Goal: Task Accomplishment & Management: Complete application form

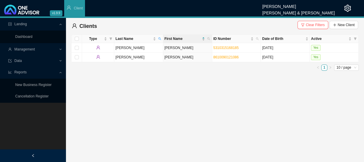
click at [58, 70] on span "Reports" at bounding box center [33, 72] width 50 height 10
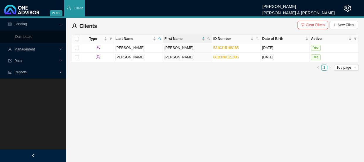
click at [57, 47] on span "Management" at bounding box center [33, 49] width 50 height 10
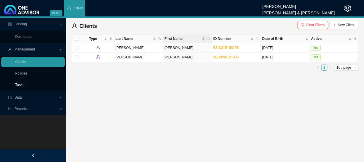
click at [23, 83] on link "Tasks" at bounding box center [19, 85] width 9 height 4
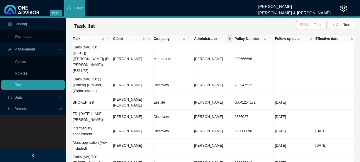
click at [228, 41] on span at bounding box center [229, 39] width 5 height 8
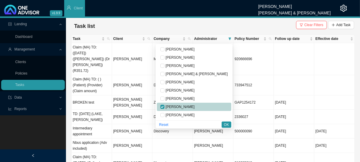
click at [195, 106] on span "[PERSON_NAME]" at bounding box center [179, 107] width 30 height 4
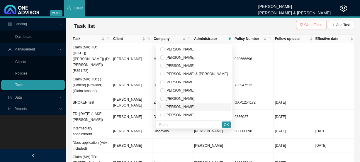
click at [195, 107] on span "[PERSON_NAME]" at bounding box center [179, 107] width 30 height 4
checkbox input "true"
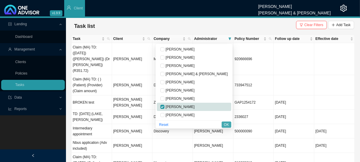
click at [226, 125] on span "OK" at bounding box center [226, 125] width 5 height 6
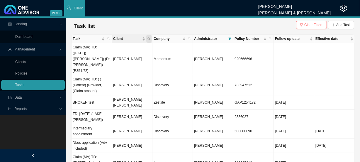
click at [150, 39] on icon "search" at bounding box center [148, 38] width 3 height 3
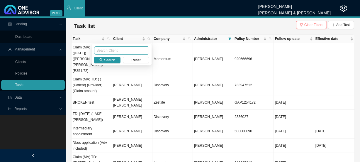
click at [121, 51] on input "text" at bounding box center [121, 50] width 55 height 8
type input "ESTMENT"
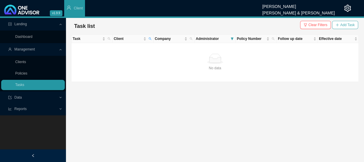
click at [346, 23] on span "Add Task" at bounding box center [347, 25] width 14 height 6
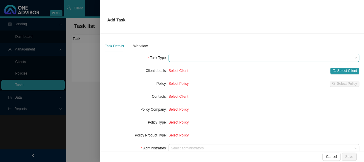
click at [172, 57] on span at bounding box center [264, 58] width 186 height 8
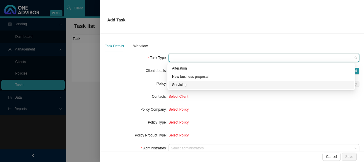
click at [176, 85] on div "Servicing" at bounding box center [261, 85] width 179 height 6
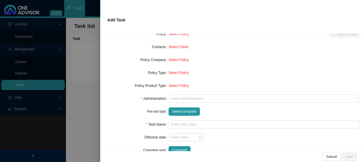
scroll to position [53, 0]
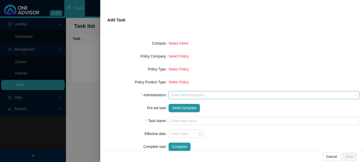
click at [182, 96] on div at bounding box center [261, 95] width 183 height 4
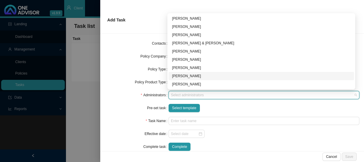
click at [186, 73] on div "[PERSON_NAME]" at bounding box center [261, 76] width 179 height 6
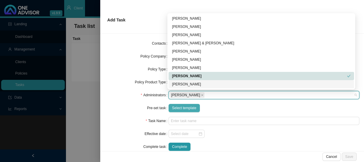
click at [182, 107] on span "Select template" at bounding box center [184, 108] width 24 height 6
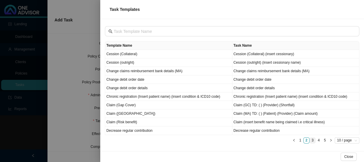
click at [314, 139] on link "3" at bounding box center [313, 140] width 6 height 6
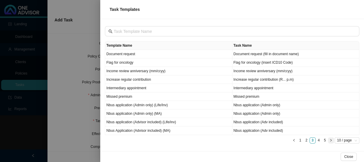
click at [330, 139] on icon "right" at bounding box center [331, 140] width 3 height 3
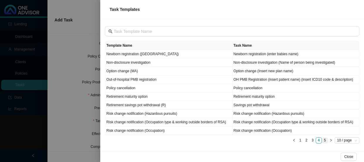
click at [326, 140] on link "5" at bounding box center [325, 140] width 6 height 6
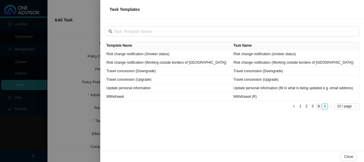
click at [317, 106] on link "4" at bounding box center [319, 106] width 6 height 6
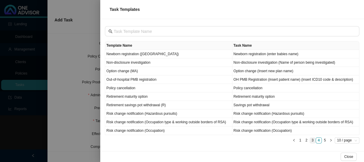
click at [313, 139] on link "3" at bounding box center [313, 140] width 6 height 6
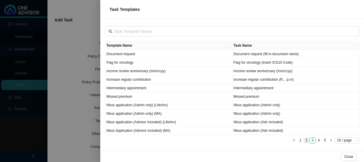
click at [308, 140] on link "2" at bounding box center [307, 140] width 6 height 6
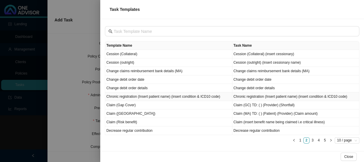
click at [136, 97] on td "Chronic registration (Insert patient name) (insert condition & ICD10 code)" at bounding box center [168, 96] width 127 height 9
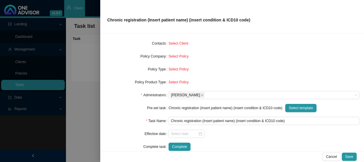
click at [91, 91] on div at bounding box center [182, 81] width 364 height 162
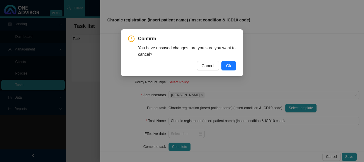
click at [244, 146] on div "Confirm You have unsaved changes, are you sure you want to cancel? Cancel Ok" at bounding box center [182, 81] width 364 height 162
click at [212, 66] on span "Cancel" at bounding box center [208, 65] width 13 height 6
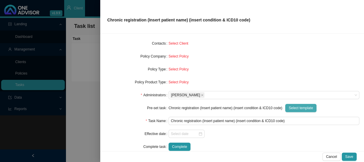
click at [297, 108] on span "Select template" at bounding box center [301, 108] width 24 height 6
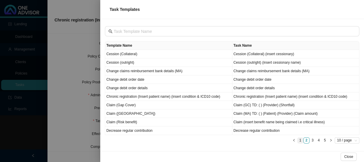
click at [300, 139] on link "1" at bounding box center [301, 140] width 6 height 6
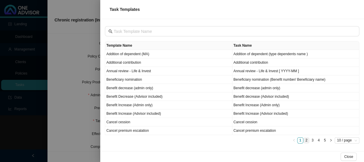
click at [305, 140] on link "2" at bounding box center [307, 140] width 6 height 6
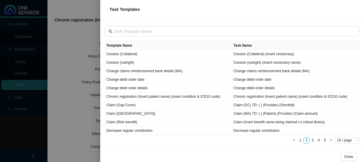
click at [83, 89] on div at bounding box center [182, 81] width 364 height 162
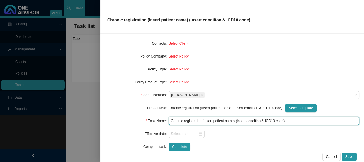
click at [220, 120] on input "Chronic registration (Insert patient name) (insert condition & ICD10 code)" at bounding box center [264, 121] width 191 height 8
drag, startPoint x: 232, startPoint y: 120, endPoint x: 203, endPoint y: 117, distance: 29.2
click at [203, 117] on input "Chronic registration (Insert patient name) (insert condition & ICD10 code)" at bounding box center [264, 121] width 191 height 8
drag, startPoint x: 242, startPoint y: 120, endPoint x: 218, endPoint y: 120, distance: 24.3
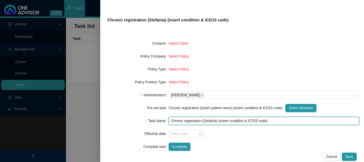
click at [218, 120] on input "Chronic registration (Stefania) (insert condition & ICD10 code)" at bounding box center [264, 121] width 191 height 8
drag, startPoint x: 259, startPoint y: 119, endPoint x: 239, endPoint y: 119, distance: 20.5
click at [239, 119] on input "Chronic registration (Stefania) (Cholesterol & ICD10 code)" at bounding box center [264, 121] width 191 height 8
click at [236, 120] on input "Chronic registration (Stefania) (Cholesterol E78.5)" at bounding box center [264, 121] width 191 height 8
click at [259, 121] on input "Chronic registration (Stefania) (Cholesterol E78.5)" at bounding box center [264, 121] width 191 height 8
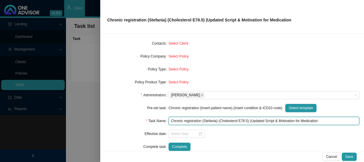
click at [301, 120] on input "Chronic registration (Stefania) (Cholesterol E78.5) (Updated Script & Motivatio…" at bounding box center [264, 121] width 191 height 8
click at [318, 120] on input "Chronic registration (Stefania) (Cholesterol E78.5) (Updated Script & Motivatio…" at bounding box center [264, 121] width 191 height 8
drag, startPoint x: 318, startPoint y: 120, endPoint x: 298, endPoint y: 120, distance: 20.2
click at [298, 120] on input "Chronic registration (Stefania) (Cholesterol E78.5) (Updated Script & Motivatio…" at bounding box center [264, 121] width 191 height 8
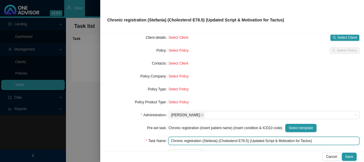
scroll to position [0, 0]
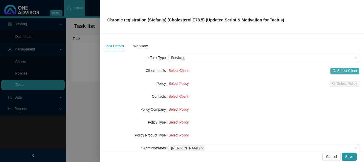
type input "Chronic registration (Stefania) (Cholesterol E78.5) (Updated Script & Motivatio…"
click at [338, 70] on span "Select Client" at bounding box center [347, 71] width 20 height 6
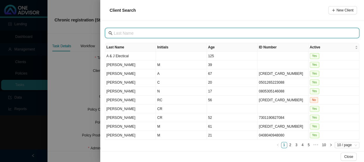
click at [142, 33] on input "text" at bounding box center [233, 33] width 238 height 6
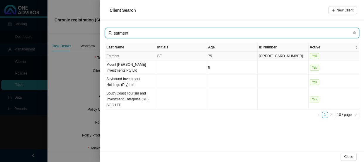
type input "estment"
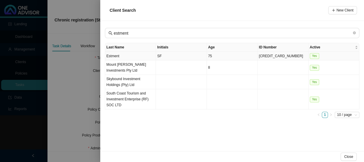
click at [132, 57] on td "Estment" at bounding box center [130, 56] width 51 height 9
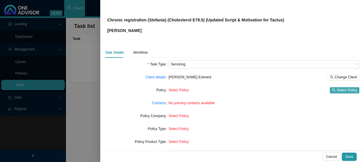
click at [338, 91] on span "Select Policy" at bounding box center [347, 90] width 20 height 6
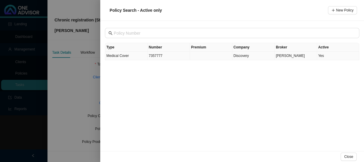
click at [159, 54] on td "7357777" at bounding box center [169, 56] width 43 height 9
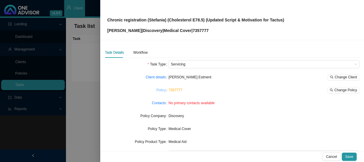
click at [159, 91] on link "Policy" at bounding box center [161, 90] width 9 height 6
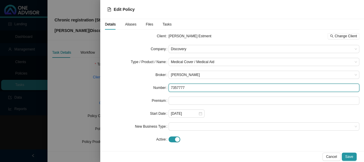
click at [186, 86] on input "7357777" at bounding box center [264, 88] width 191 height 8
drag, startPoint x: 183, startPoint y: 89, endPoint x: 169, endPoint y: 87, distance: 14.1
click at [169, 87] on input "7357777" at bounding box center [264, 88] width 191 height 8
click at [193, 87] on input "7357777" at bounding box center [264, 88] width 191 height 8
click at [178, 87] on input "735777771" at bounding box center [264, 88] width 191 height 8
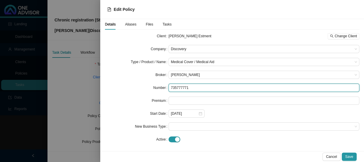
click at [180, 86] on input "735777771" at bounding box center [264, 88] width 191 height 8
click at [180, 87] on input "735777771" at bounding box center [264, 88] width 191 height 8
type input "735777771"
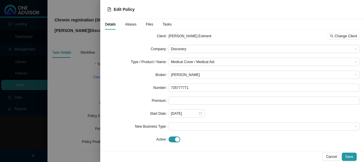
click at [130, 27] on div "Aliases" at bounding box center [130, 24] width 11 height 11
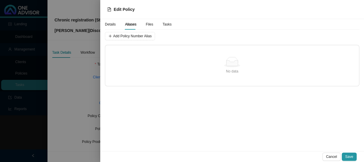
click at [113, 25] on span "Details" at bounding box center [110, 25] width 11 height 4
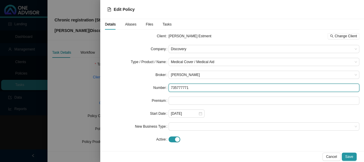
drag, startPoint x: 182, startPoint y: 87, endPoint x: 162, endPoint y: 86, distance: 19.7
click at [162, 86] on div "Number 735777771" at bounding box center [232, 88] width 254 height 8
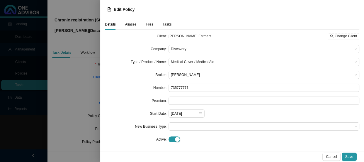
click at [130, 25] on span "Aliases" at bounding box center [130, 25] width 11 height 4
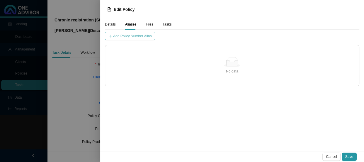
click at [146, 38] on span "Add Policy Number Alias" at bounding box center [132, 36] width 38 height 6
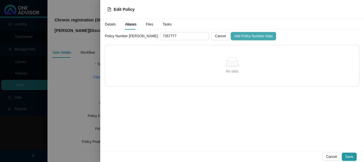
type input "7357777"
click at [234, 36] on span "Add Policy Number Alias" at bounding box center [253, 36] width 38 height 6
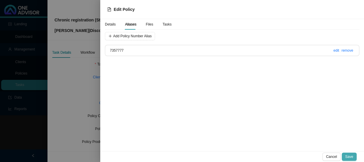
click at [347, 157] on span "Save" at bounding box center [349, 157] width 8 height 6
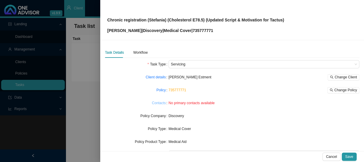
click at [163, 106] on link "Contacts" at bounding box center [159, 103] width 14 height 6
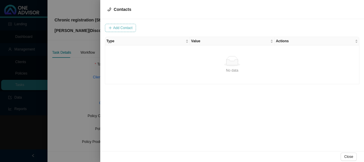
click at [125, 28] on span "Add Contact" at bounding box center [122, 28] width 19 height 6
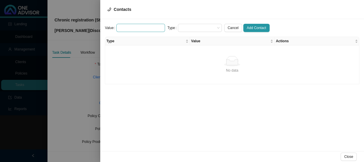
click at [137, 28] on input "text" at bounding box center [140, 28] width 49 height 8
click at [180, 27] on span at bounding box center [199, 28] width 39 height 8
type input "0827819013"
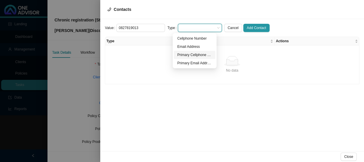
click at [191, 56] on div "Primary Cellphone Number" at bounding box center [194, 55] width 35 height 6
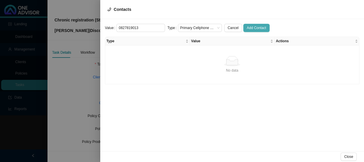
click at [247, 28] on span "Add Contact" at bounding box center [256, 28] width 19 height 6
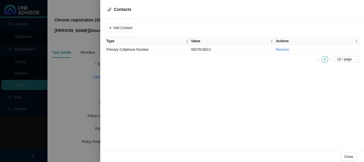
click at [63, 85] on div at bounding box center [182, 81] width 364 height 162
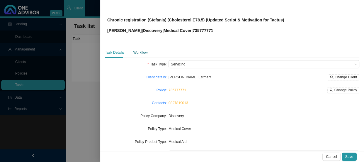
click at [143, 52] on div "Workflow" at bounding box center [140, 53] width 14 height 6
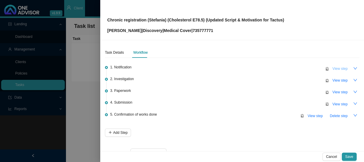
click at [332, 69] on span "View step" at bounding box center [339, 69] width 15 height 6
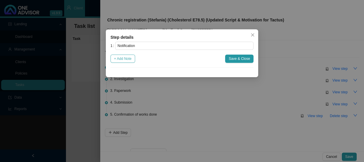
click at [129, 59] on span "+ Add Note" at bounding box center [123, 59] width 18 height 6
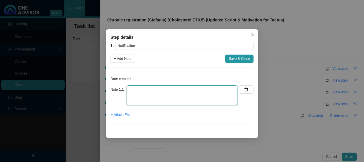
click at [141, 91] on textarea at bounding box center [182, 95] width 111 height 20
click at [173, 90] on textarea "[PERSON_NAME] rooms" at bounding box center [182, 95] width 111 height 20
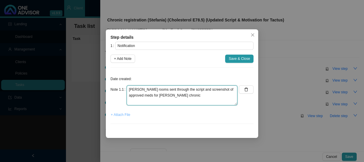
type textarea "[PERSON_NAME] rooms sent through the script and screenshot of approved meds for…"
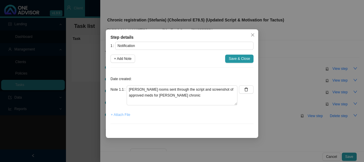
click at [123, 116] on span "+ Attach File" at bounding box center [120, 115] width 19 height 6
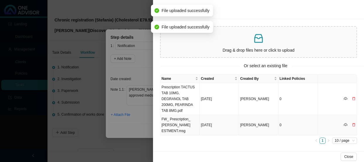
click at [173, 118] on td "FW_ Prescription_ [PERSON_NAME] ESTMENT.msg" at bounding box center [179, 125] width 39 height 20
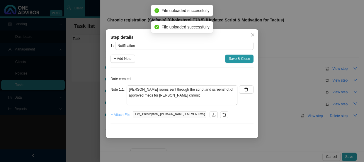
click at [127, 116] on span "+ Attach File" at bounding box center [120, 115] width 19 height 6
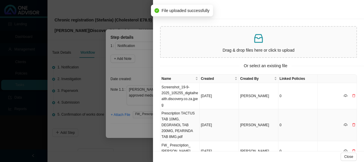
click at [189, 118] on td "Prescription TACTUS TAB 10MG, DEGRANOL TAB 200MG, PEARINDA TAB 8MG.pdf" at bounding box center [179, 125] width 39 height 32
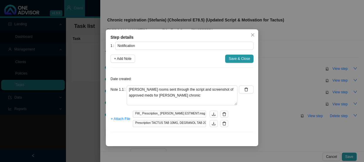
click at [111, 118] on span "+ Attach File" at bounding box center [120, 119] width 19 height 6
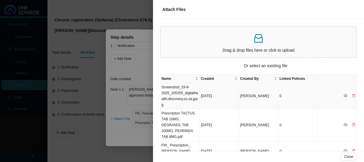
click at [170, 94] on td "Screenshot_19-9-2025_105255_digitalhealth.discovery.co.za.jpeg" at bounding box center [179, 96] width 39 height 26
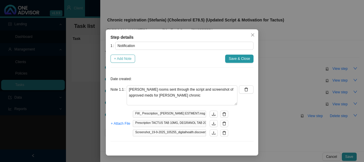
click at [129, 58] on span "+ Add Note" at bounding box center [123, 59] width 18 height 6
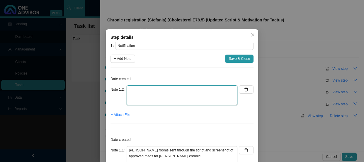
click at [147, 86] on textarea at bounding box center [182, 95] width 111 height 20
click at [133, 94] on textarea "A LOM was sent in [DATE] to DH, however, they still declined the reqeust" at bounding box center [182, 95] width 111 height 20
click at [143, 94] on textarea "A LOM was sent in [DATE] to DH, however, they still declined the request" at bounding box center [182, 95] width 111 height 20
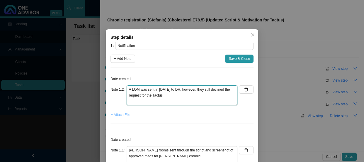
type textarea "A LOM was sent in [DATE] to DH, however, they still declined the request for th…"
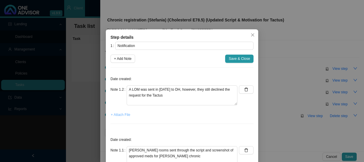
click at [124, 116] on span "+ Attach File" at bounding box center [120, 115] width 19 height 6
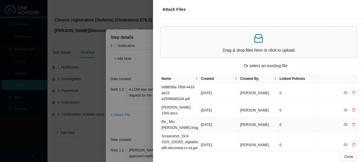
click at [186, 120] on td "Re_ Mrs [PERSON_NAME].msg" at bounding box center [179, 125] width 39 height 14
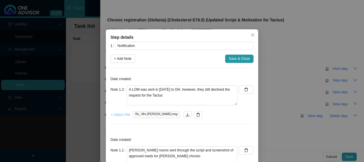
click at [118, 114] on span "+ Attach File" at bounding box center [120, 115] width 19 height 6
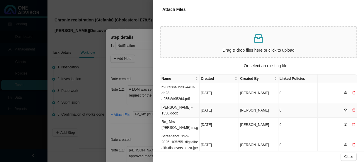
click at [173, 111] on td "[PERSON_NAME] - 1550.docx" at bounding box center [179, 110] width 39 height 14
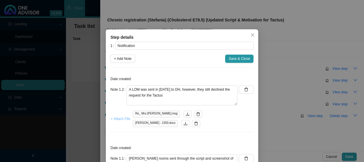
click at [116, 120] on span "+ Attach File" at bounding box center [120, 119] width 19 height 6
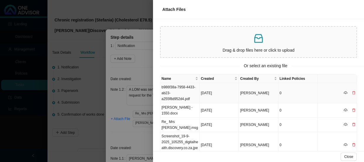
click at [177, 93] on td "b986f38a-7958-4433-ab23-a255f8d952d4.pdf" at bounding box center [179, 93] width 39 height 20
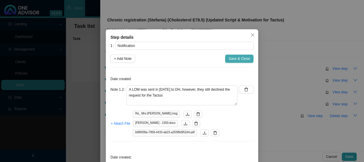
click at [235, 59] on span "Save & Close" at bounding box center [239, 59] width 21 height 6
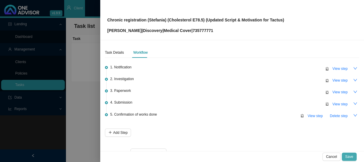
click at [348, 152] on button "Save" at bounding box center [349, 156] width 15 height 8
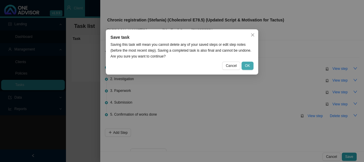
click at [248, 65] on span "OK" at bounding box center [247, 66] width 5 height 6
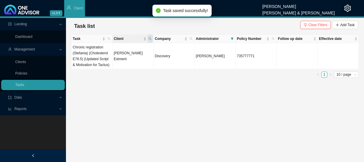
click at [152, 38] on span "Client" at bounding box center [149, 39] width 5 height 8
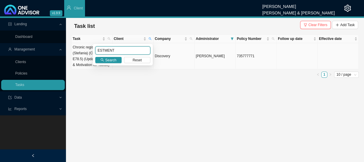
drag, startPoint x: 120, startPoint y: 51, endPoint x: 83, endPoint y: 51, distance: 36.9
click at [83, 51] on body "v1.9.9 [PERSON_NAME] [PERSON_NAME] & [PERSON_NAME] Client Landing Dashboard Man…" at bounding box center [182, 81] width 364 height 162
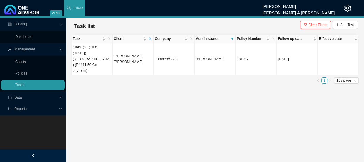
click at [129, 101] on main "Landing Dashboard Management Clients Policies Tasks Data Reports New Business R…" at bounding box center [182, 90] width 364 height 144
click at [151, 39] on icon "search" at bounding box center [150, 38] width 3 height 3
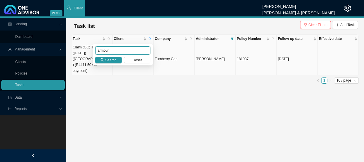
drag, startPoint x: 129, startPoint y: 52, endPoint x: 89, endPoint y: 52, distance: 40.2
click at [89, 52] on body "v1.9.9 [PERSON_NAME] [PERSON_NAME] & [PERSON_NAME] Client Landing Dashboard Man…" at bounding box center [182, 81] width 364 height 162
click at [106, 61] on span "Search" at bounding box center [110, 60] width 11 height 6
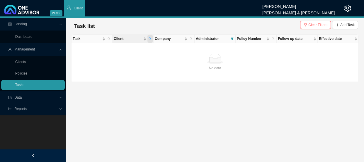
click at [151, 38] on icon "search" at bounding box center [150, 38] width 3 height 3
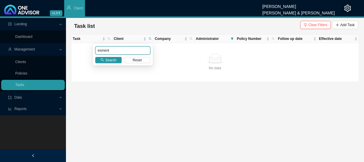
click at [100, 50] on input "esment" at bounding box center [122, 50] width 55 height 8
type input "estment"
click at [103, 59] on icon "search" at bounding box center [102, 59] width 3 height 3
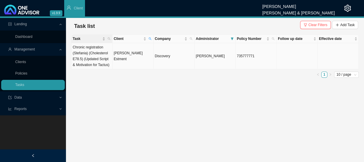
click at [106, 40] on div "Task" at bounding box center [92, 39] width 38 height 6
click at [123, 60] on td "[PERSON_NAME] Estment" at bounding box center [133, 56] width 41 height 26
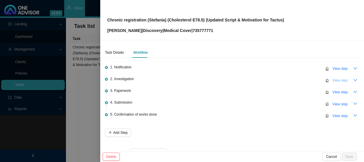
click at [333, 79] on span "View step" at bounding box center [339, 80] width 15 height 6
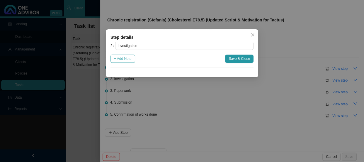
click at [124, 59] on span "+ Add Note" at bounding box center [123, 59] width 18 height 6
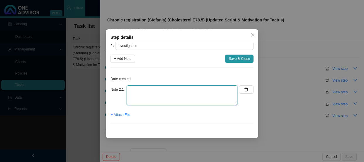
click at [142, 91] on textarea at bounding box center [182, 95] width 111 height 20
type textarea "d"
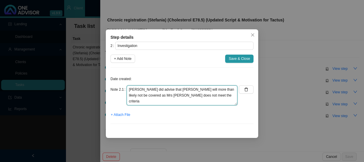
drag, startPoint x: 161, startPoint y: 97, endPoint x: 170, endPoint y: 105, distance: 12.1
click at [170, 105] on textarea "[PERSON_NAME] did advise that [PERSON_NAME] will more than likely not be covere…" at bounding box center [182, 95] width 111 height 20
click at [156, 94] on textarea "[PERSON_NAME] did advise that [PERSON_NAME] will more than likely not be covere…" at bounding box center [182, 95] width 111 height 20
click at [216, 96] on textarea "[PERSON_NAME] did advise that [PERSON_NAME] will more than likely not be covere…" at bounding box center [182, 95] width 111 height 20
type textarea "[PERSON_NAME] did advise that [PERSON_NAME] will more than likely not be covere…"
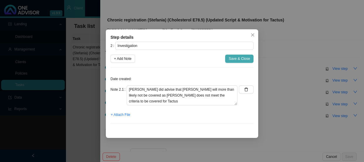
click at [242, 56] on span "Save & Close" at bounding box center [239, 59] width 21 height 6
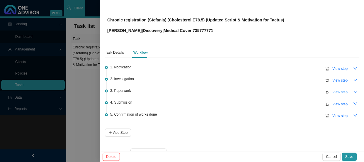
click at [333, 89] on span "View step" at bounding box center [339, 92] width 15 height 6
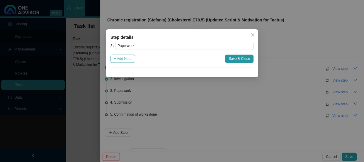
click at [121, 57] on span "+ Add Note" at bounding box center [123, 59] width 18 height 6
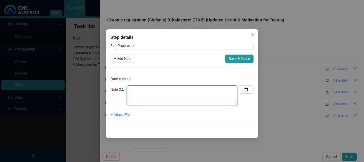
click at [139, 93] on textarea at bounding box center [182, 95] width 111 height 20
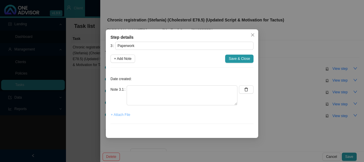
click at [123, 116] on span "+ Attach File" at bounding box center [120, 115] width 19 height 6
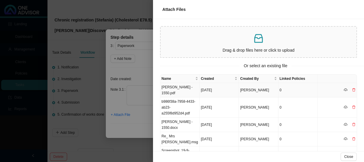
click at [188, 90] on td "[PERSON_NAME] - 1550.pdf" at bounding box center [179, 90] width 39 height 14
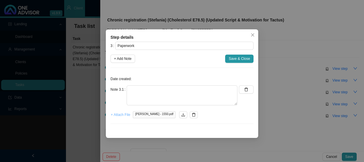
click at [116, 113] on span "+ Attach File" at bounding box center [120, 115] width 19 height 6
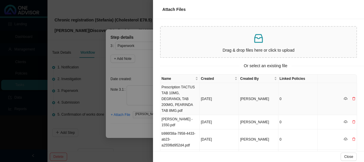
click at [181, 91] on td "Prescription TACTUS TAB 10MG, DEGRANOL TAB 200MG, PEARINDA TAB 8MG.pdf" at bounding box center [179, 99] width 39 height 32
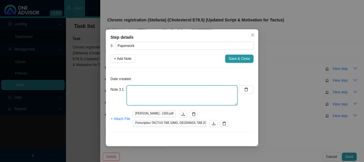
click at [154, 93] on textarea at bounding box center [182, 95] width 111 height 20
type textarea "Script and LOM"
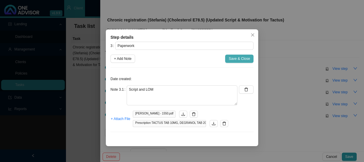
click at [234, 60] on span "Save & Close" at bounding box center [239, 59] width 21 height 6
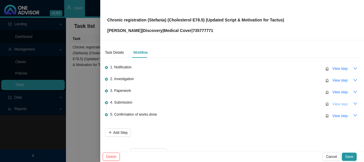
click at [337, 103] on span "View step" at bounding box center [339, 104] width 15 height 6
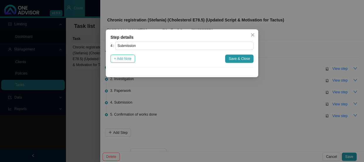
click at [117, 59] on span "+ Add Note" at bounding box center [123, 59] width 18 height 6
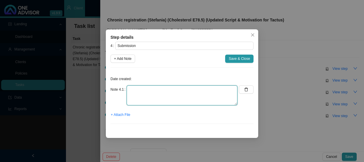
click at [142, 88] on textarea at bounding box center [182, 95] width 111 height 20
type textarea "s"
type textarea "Submitted the script and LOM to DH for review"
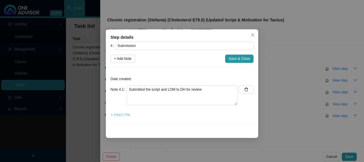
click at [118, 114] on span "+ Attach File" at bounding box center [120, 115] width 19 height 6
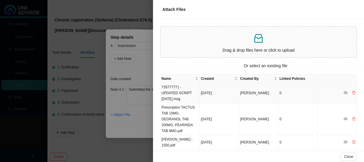
click at [178, 91] on td "735777771 - UPDATED SCRIPT [DATE].msg" at bounding box center [179, 93] width 39 height 20
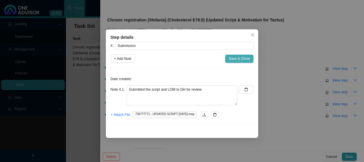
click at [237, 58] on span "Save & Close" at bounding box center [239, 59] width 21 height 6
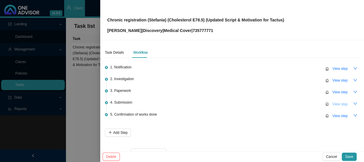
click at [337, 103] on span "View step" at bounding box center [339, 104] width 15 height 6
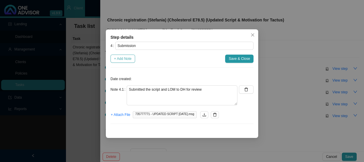
click at [125, 62] on button "+ Add Note" at bounding box center [123, 59] width 25 height 8
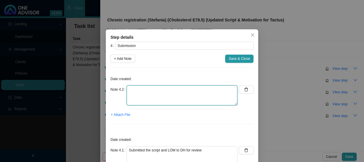
click at [133, 90] on textarea at bounding box center [182, 95] width 111 height 20
type textarea "i"
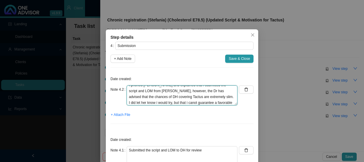
scroll to position [10, 0]
click at [173, 97] on textarea "I phoned [PERSON_NAME] and explained that i submitted the script and LOM from […" at bounding box center [182, 95] width 111 height 20
click at [167, 96] on textarea "I phoned [PERSON_NAME] and explained that i submitted the script and LOM from […" at bounding box center [182, 95] width 111 height 20
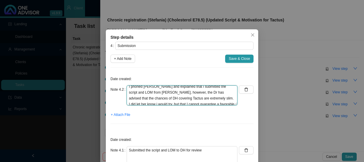
scroll to position [0, 0]
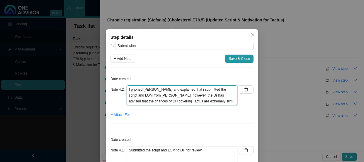
click at [145, 89] on textarea "I phoned [PERSON_NAME] and explained that i submitted the script and LOM from […" at bounding box center [182, 95] width 111 height 20
click at [225, 101] on textarea "I phoned Mrs. Estment and explained that i submitted the script and LOM from [P…" at bounding box center [182, 95] width 111 height 20
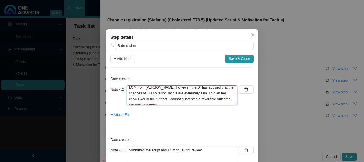
scroll to position [12, 0]
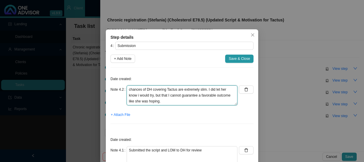
click at [207, 100] on textarea "I phoned Mrs. Estment and explained that i submitted the script and LOM from [P…" at bounding box center [182, 95] width 111 height 20
click at [135, 94] on textarea "I phoned Mrs. Estment and explained that i submitted the script and LOM from [P…" at bounding box center [182, 95] width 111 height 20
click at [188, 103] on textarea "I phoned Mrs. Estment and explained that i submitted the script and LOM from [P…" at bounding box center [182, 95] width 111 height 20
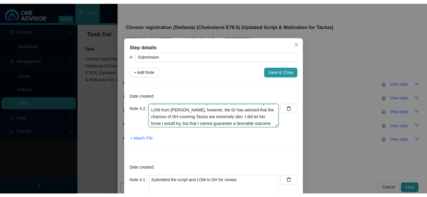
scroll to position [0, 0]
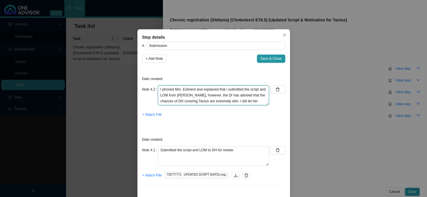
click at [223, 89] on textarea "I phoned Mrs. Estment and explained that i submitted the script and LOM from [P…" at bounding box center [213, 95] width 111 height 20
click at [198, 94] on textarea "I phoned Mrs. Estment and explained that I submitted the script and LOM from [P…" at bounding box center [213, 95] width 111 height 20
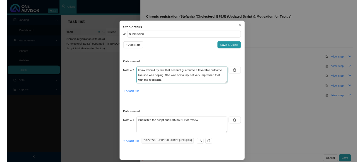
scroll to position [6, 0]
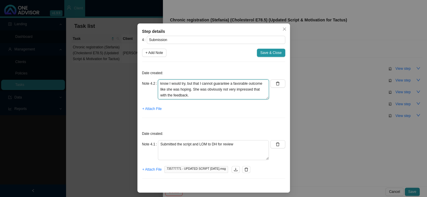
drag, startPoint x: 181, startPoint y: 94, endPoint x: 174, endPoint y: 94, distance: 7.0
click at [174, 94] on textarea "I phoned Mrs. Estment and explained that I submitted the script and LOM from [P…" at bounding box center [213, 89] width 111 height 20
type textarea "I phoned Mrs. Estment and explained that I submitted the script and LOM from [P…"
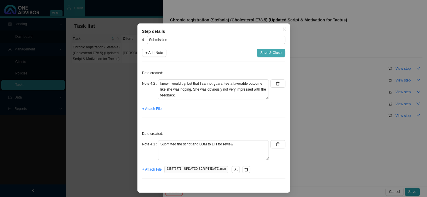
click at [265, 52] on span "Save & Close" at bounding box center [270, 53] width 21 height 6
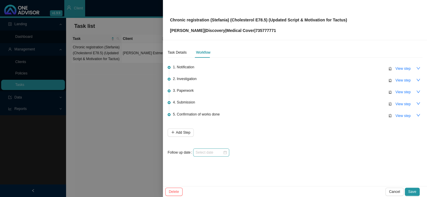
click at [217, 148] on div at bounding box center [211, 152] width 36 height 8
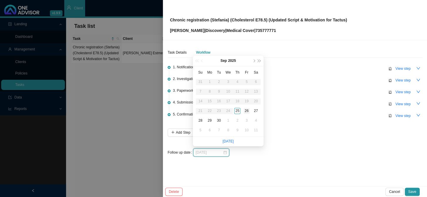
type input "[DATE]"
click at [246, 111] on div "26" at bounding box center [246, 111] width 6 height 6
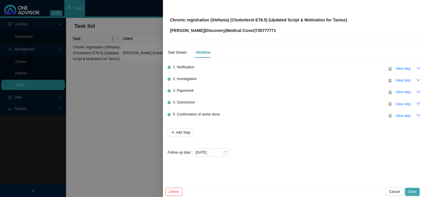
click at [364, 162] on button "Save" at bounding box center [411, 192] width 15 height 8
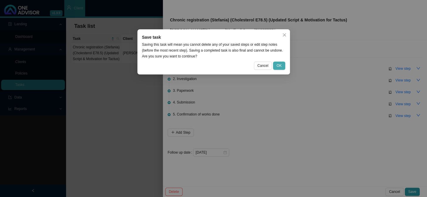
click at [281, 65] on span "OK" at bounding box center [278, 66] width 5 height 6
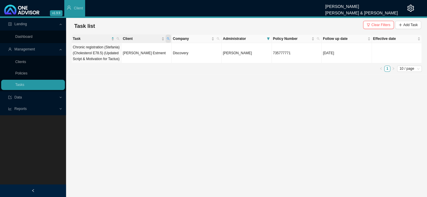
drag, startPoint x: 169, startPoint y: 38, endPoint x: 150, endPoint y: 49, distance: 21.8
click at [169, 38] on icon "search" at bounding box center [168, 38] width 3 height 3
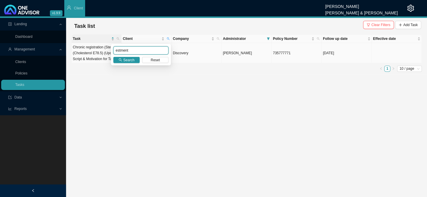
drag, startPoint x: 122, startPoint y: 50, endPoint x: 104, endPoint y: 48, distance: 17.4
click at [104, 48] on body "v1.9.9 [PERSON_NAME] [PERSON_NAME] & [PERSON_NAME] Client Landing Dashboard Man…" at bounding box center [213, 98] width 427 height 197
type input "[PERSON_NAME]"
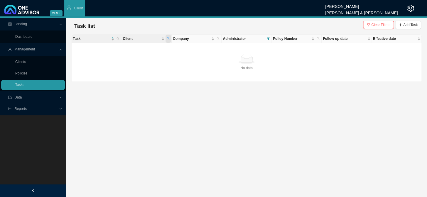
click at [167, 38] on icon "search" at bounding box center [168, 39] width 3 height 3
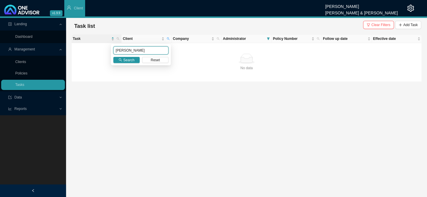
drag, startPoint x: 140, startPoint y: 49, endPoint x: 110, endPoint y: 51, distance: 30.0
click at [110, 51] on body "v1.9.9 [PERSON_NAME] [PERSON_NAME] & [PERSON_NAME] Client Landing Dashboard Man…" at bounding box center [213, 98] width 427 height 197
drag, startPoint x: 198, startPoint y: 62, endPoint x: 202, endPoint y: 54, distance: 8.9
click at [198, 62] on div "No data" at bounding box center [246, 59] width 345 height 10
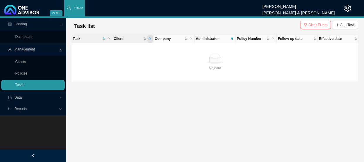
click at [151, 36] on span "Client" at bounding box center [149, 39] width 5 height 8
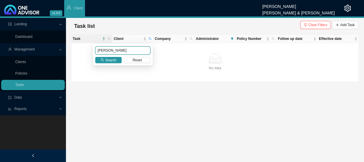
drag, startPoint x: 118, startPoint y: 48, endPoint x: 90, endPoint y: 48, distance: 28.7
click at [90, 48] on body "v1.9.9 [PERSON_NAME] [PERSON_NAME] & [PERSON_NAME] Client Landing Dashboard Man…" at bounding box center [182, 81] width 364 height 162
type input "estment"
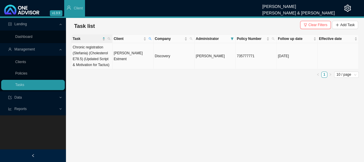
click at [102, 56] on td "Chronic registration (Stefania) (Cholesterol E78.5) (Updated Script & Motivatio…" at bounding box center [92, 56] width 41 height 26
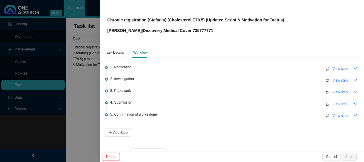
click at [333, 105] on span "View step" at bounding box center [339, 104] width 15 height 6
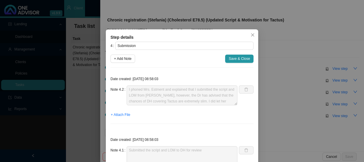
scroll to position [41, 0]
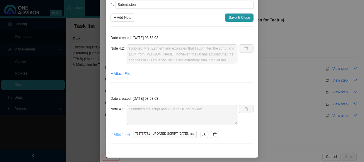
click at [117, 134] on span "+ Attach File" at bounding box center [120, 134] width 19 height 6
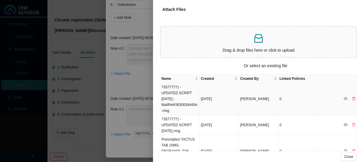
click at [176, 96] on td "735777771 - UPDATED SCRIPT [DATE] -MailRef#3630639445#-.msg" at bounding box center [179, 99] width 39 height 32
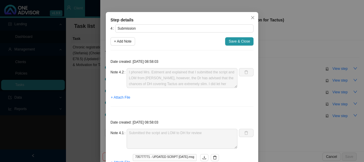
scroll to position [0, 0]
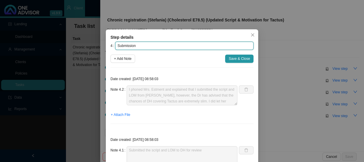
click at [142, 47] on input "Submission" at bounding box center [184, 46] width 138 height 8
paste input "11493425478"
type input "Submission (REF: 11493425478)"
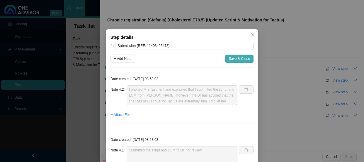
click at [235, 59] on span "Save & Close" at bounding box center [239, 59] width 21 height 6
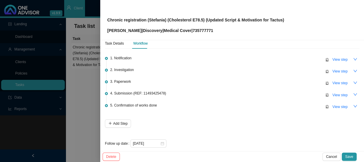
scroll to position [14, 0]
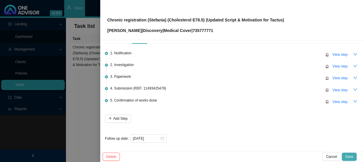
click at [350, 157] on span "Save" at bounding box center [349, 157] width 8 height 6
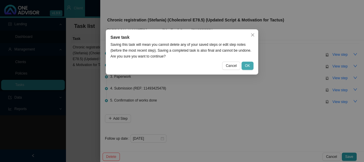
click at [249, 64] on span "OK" at bounding box center [247, 66] width 5 height 6
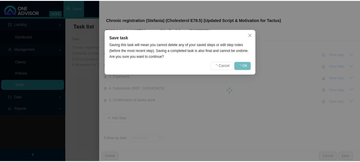
scroll to position [0, 0]
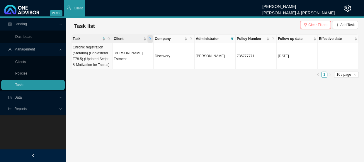
click at [151, 38] on icon "search" at bounding box center [150, 38] width 3 height 3
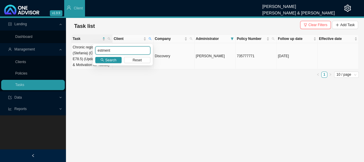
drag, startPoint x: 122, startPoint y: 51, endPoint x: 74, endPoint y: 51, distance: 47.5
click at [74, 51] on body "v1.9.9 [PERSON_NAME] [PERSON_NAME] & [PERSON_NAME] Client Landing Dashboard Man…" at bounding box center [182, 81] width 364 height 162
click at [112, 61] on span "Search" at bounding box center [110, 60] width 11 height 6
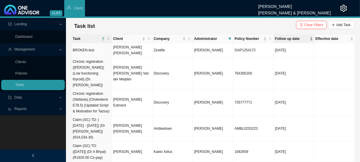
click at [300, 40] on span "Follow up date" at bounding box center [292, 39] width 34 height 6
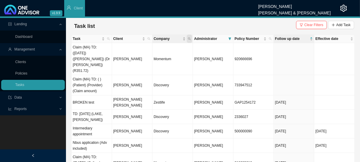
click at [187, 38] on span "Company" at bounding box center [189, 39] width 5 height 8
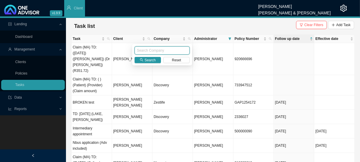
click at [158, 52] on input "text" at bounding box center [162, 50] width 55 height 8
click at [156, 58] on button "Search" at bounding box center [148, 60] width 26 height 6
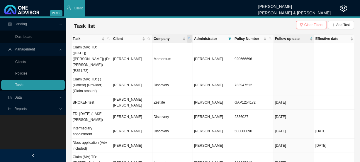
click at [189, 37] on icon "search" at bounding box center [189, 38] width 3 height 3
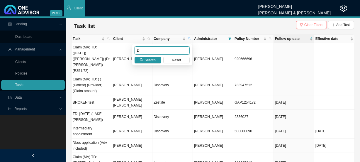
click at [153, 47] on input "D" at bounding box center [162, 50] width 55 height 8
type input "Discovery"
click at [146, 59] on span "Search" at bounding box center [150, 60] width 11 height 6
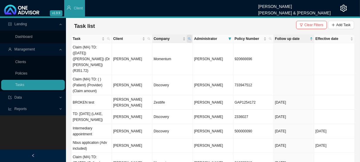
click at [188, 37] on icon "search" at bounding box center [189, 38] width 3 height 3
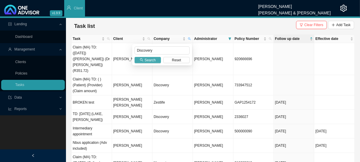
click at [153, 60] on span "Search" at bounding box center [150, 60] width 11 height 6
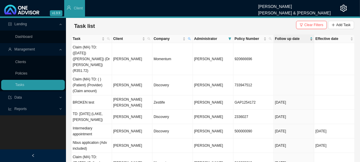
click at [288, 40] on span "Follow up date" at bounding box center [292, 39] width 34 height 6
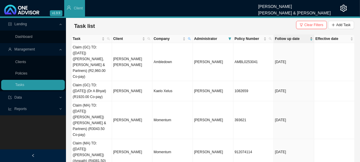
click at [288, 40] on span "Follow up date" at bounding box center [292, 39] width 34 height 6
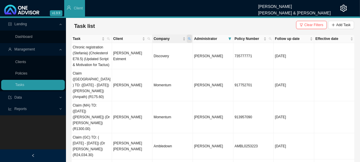
click at [191, 38] on span "Company" at bounding box center [189, 39] width 5 height 8
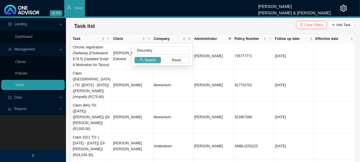
click at [149, 62] on span "Search" at bounding box center [150, 60] width 11 height 6
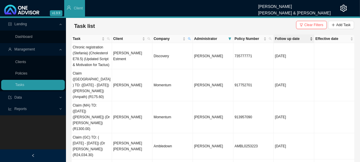
click at [288, 38] on span "Follow up date" at bounding box center [292, 39] width 34 height 6
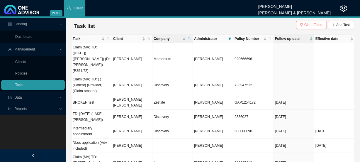
click at [192, 39] on th "Company" at bounding box center [172, 39] width 40 height 9
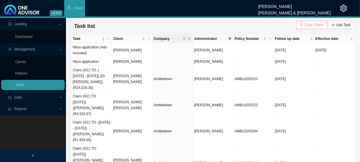
click at [315, 24] on span "Clear Filters" at bounding box center [313, 25] width 19 height 6
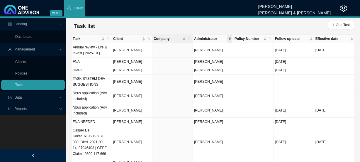
click at [232, 38] on span at bounding box center [229, 39] width 5 height 8
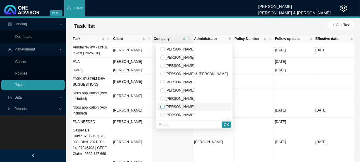
click at [164, 106] on input "checkbox" at bounding box center [162, 107] width 4 height 4
checkbox input "true"
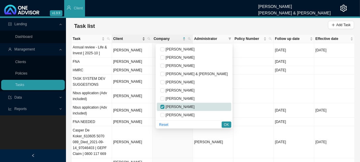
click at [126, 40] on div "Task Client Company Administrator Policy Number Follow up date Effective date A…" at bounding box center [212, 114] width 283 height 161
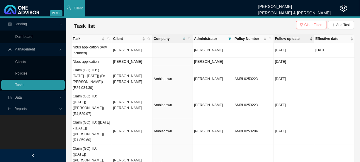
click at [287, 38] on span "Follow up date" at bounding box center [292, 39] width 34 height 6
